Goal: Browse casually

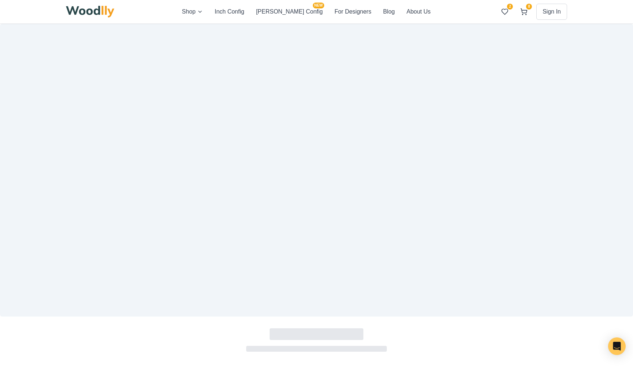
click at [92, 16] on img at bounding box center [90, 12] width 48 height 12
